Goal: Check status: Check status

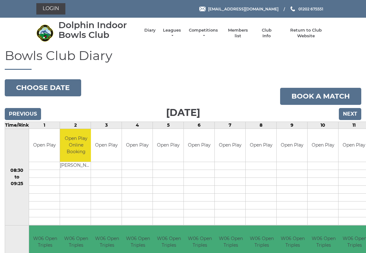
click at [181, 32] on link "Leagues" at bounding box center [172, 32] width 20 height 11
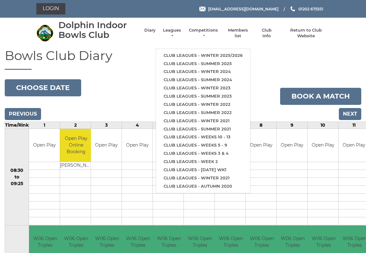
click at [185, 52] on link "Club leagues - Winter 2025/2026" at bounding box center [203, 55] width 94 height 8
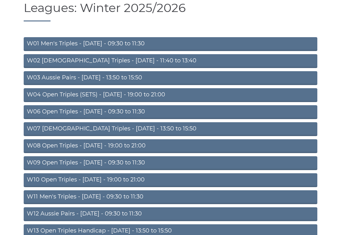
scroll to position [48, 0]
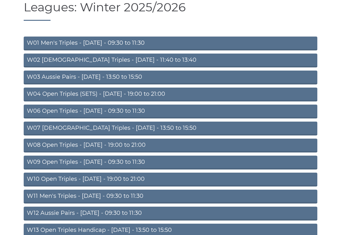
click at [82, 93] on link "W04 Open Triples (SETS) - [DATE] - 19:00 to 21:00" at bounding box center [170, 95] width 293 height 14
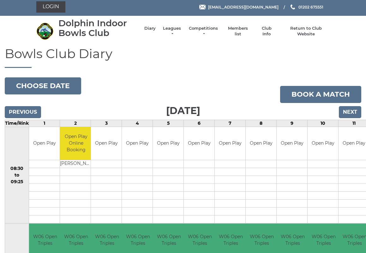
scroll to position [2, 0]
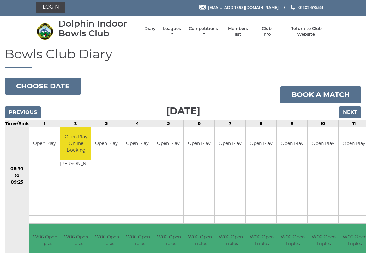
click at [41, 85] on button "Choose date" at bounding box center [43, 86] width 76 height 17
click at [54, 85] on button "Choose date" at bounding box center [43, 86] width 76 height 17
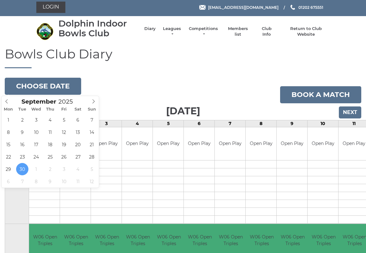
click at [96, 101] on icon at bounding box center [93, 101] width 4 height 4
type input "2025-10-12"
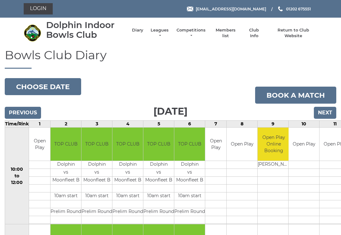
click at [22, 112] on input "Previous" at bounding box center [23, 113] width 36 height 12
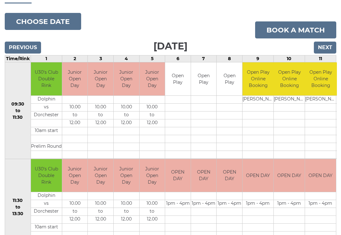
scroll to position [65, 0]
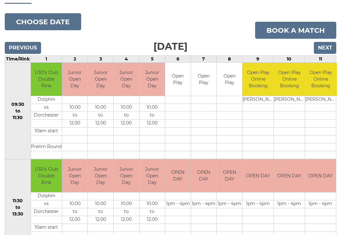
click at [33, 21] on button "Choose date" at bounding box center [43, 21] width 76 height 17
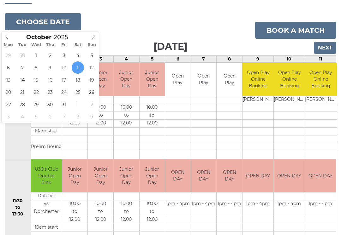
type input "[DATE]"
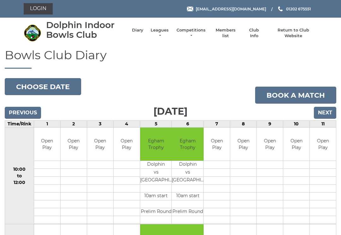
click at [33, 85] on button "Choose date" at bounding box center [43, 86] width 76 height 17
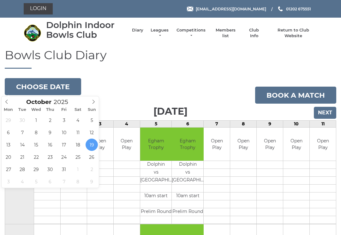
type input "[DATE]"
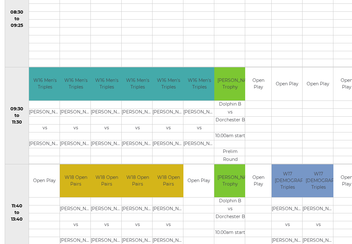
scroll to position [158, 0]
